Goal: Use online tool/utility: Utilize a website feature to perform a specific function

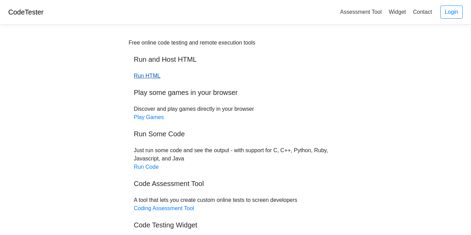
click at [150, 74] on link "Run HTML" at bounding box center [147, 76] width 27 height 6
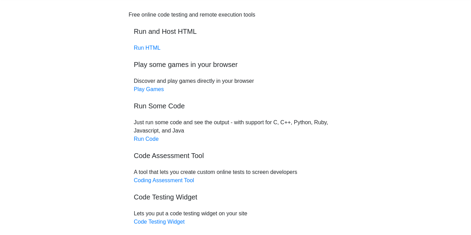
scroll to position [27, 0]
click at [148, 141] on link "Run Code" at bounding box center [146, 140] width 25 height 6
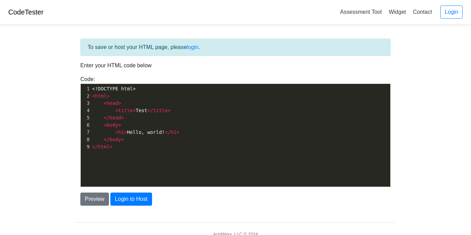
click at [187, 122] on pre "< body >" at bounding box center [241, 124] width 300 height 7
click at [189, 135] on pre "< h1 > Hello, world! </ h1 >" at bounding box center [241, 132] width 300 height 7
click at [189, 142] on pre "</ body >" at bounding box center [241, 139] width 300 height 7
click at [191, 150] on pre "</ html >" at bounding box center [241, 146] width 300 height 7
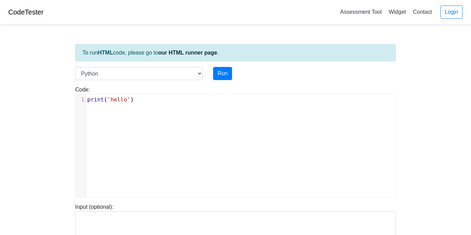
click at [153, 106] on div "xxxxxxxxxx 1 print ( 'hello' )" at bounding box center [241, 150] width 330 height 113
type textarea "My nam"
type textarea "\"
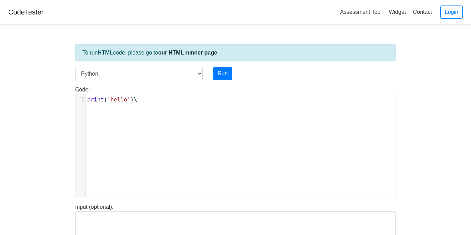
scroll to position [3, 4]
type textarea "Mt"
type textarea "y a"
type textarea "name is Reud"
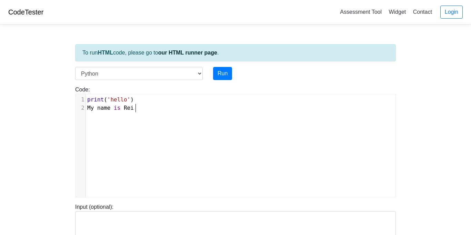
type textarea "id"
type textarea "I am trying o"
type textarea "to learn how do code"
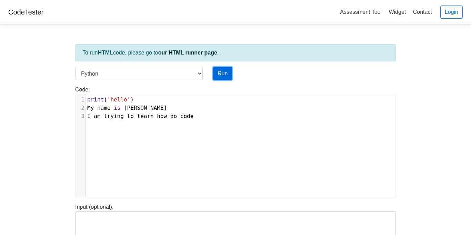
click at [222, 73] on button "Run" at bounding box center [222, 73] width 19 height 13
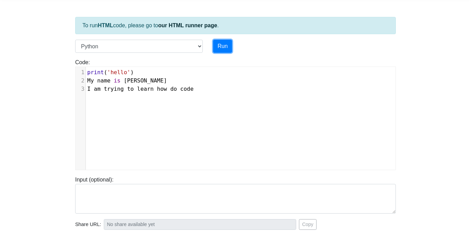
scroll to position [31, 0]
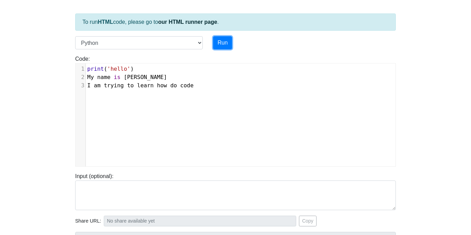
type input "[URL][DOMAIN_NAME]"
type textarea "Submission status: Runtime Error (NZEC) Stderr: File "script.py", line 2 My nam…"
click at [218, 43] on button "Run" at bounding box center [222, 42] width 19 height 13
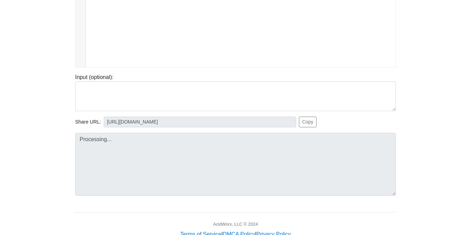
scroll to position [130, 0]
type input "[URL][DOMAIN_NAME]"
type textarea "Submission status: Runtime Error (NZEC) Stderr: File "script.py", line 2 My nam…"
